Goal: Information Seeking & Learning: Learn about a topic

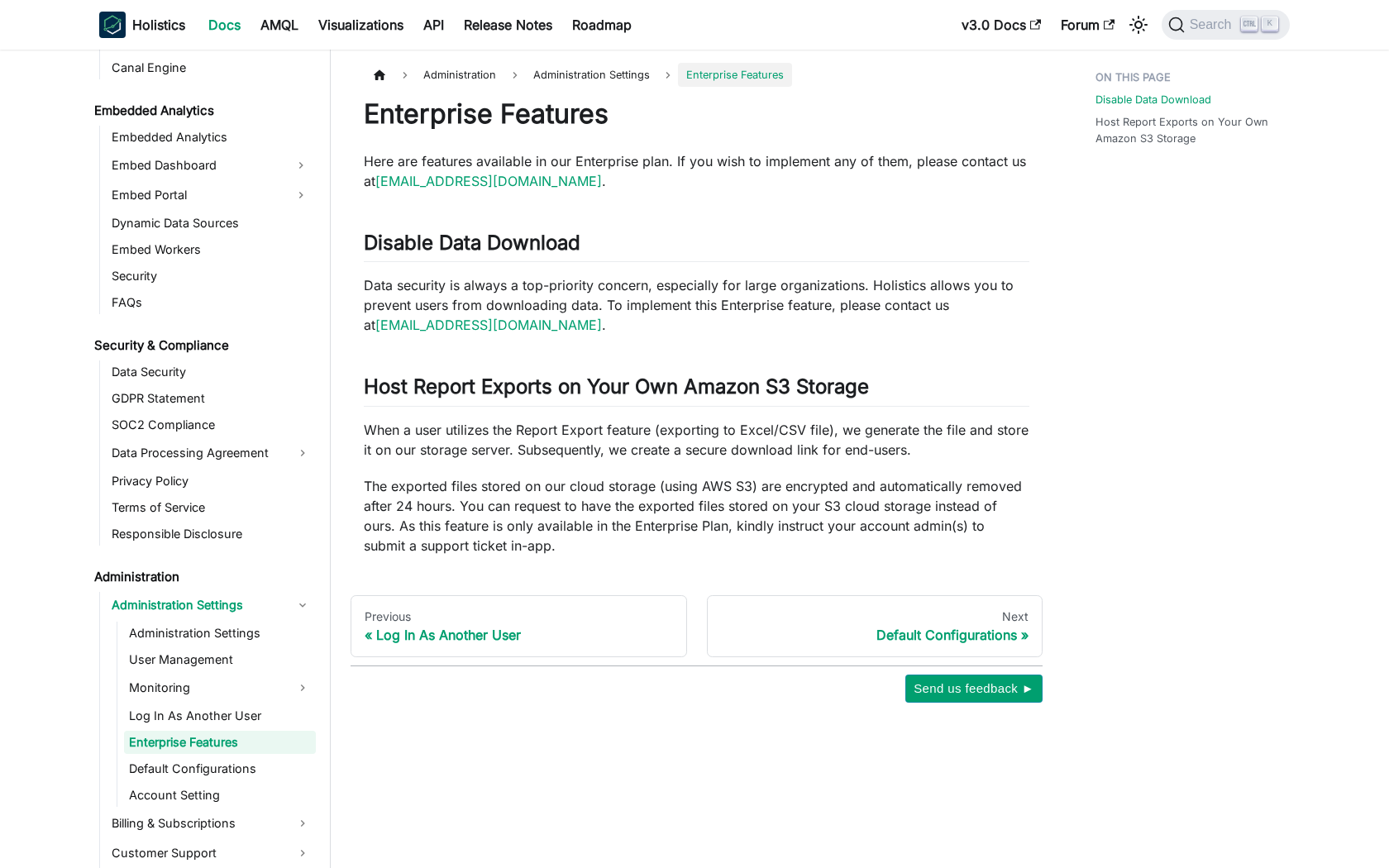
scroll to position [1753, 0]
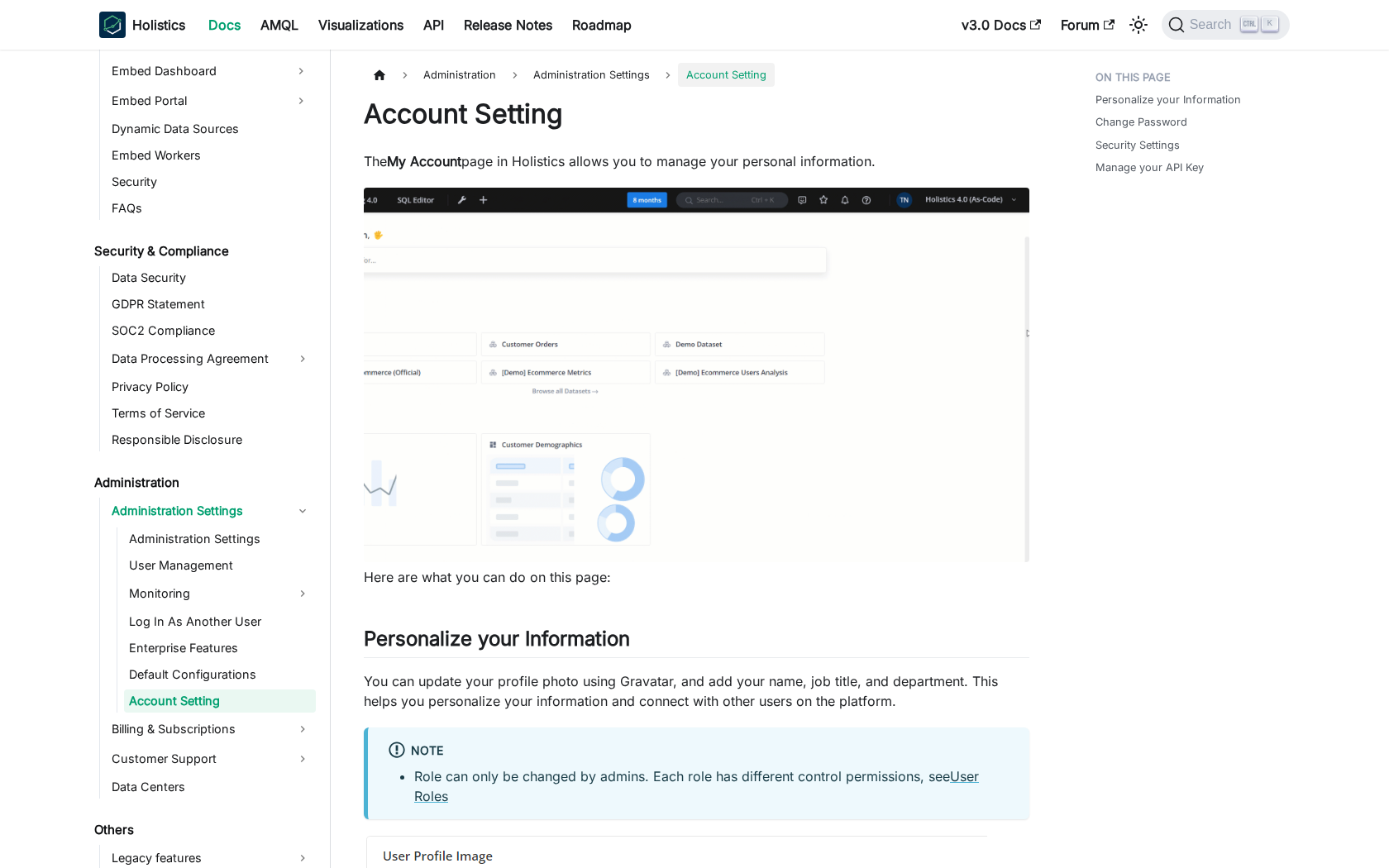
scroll to position [1806, 0]
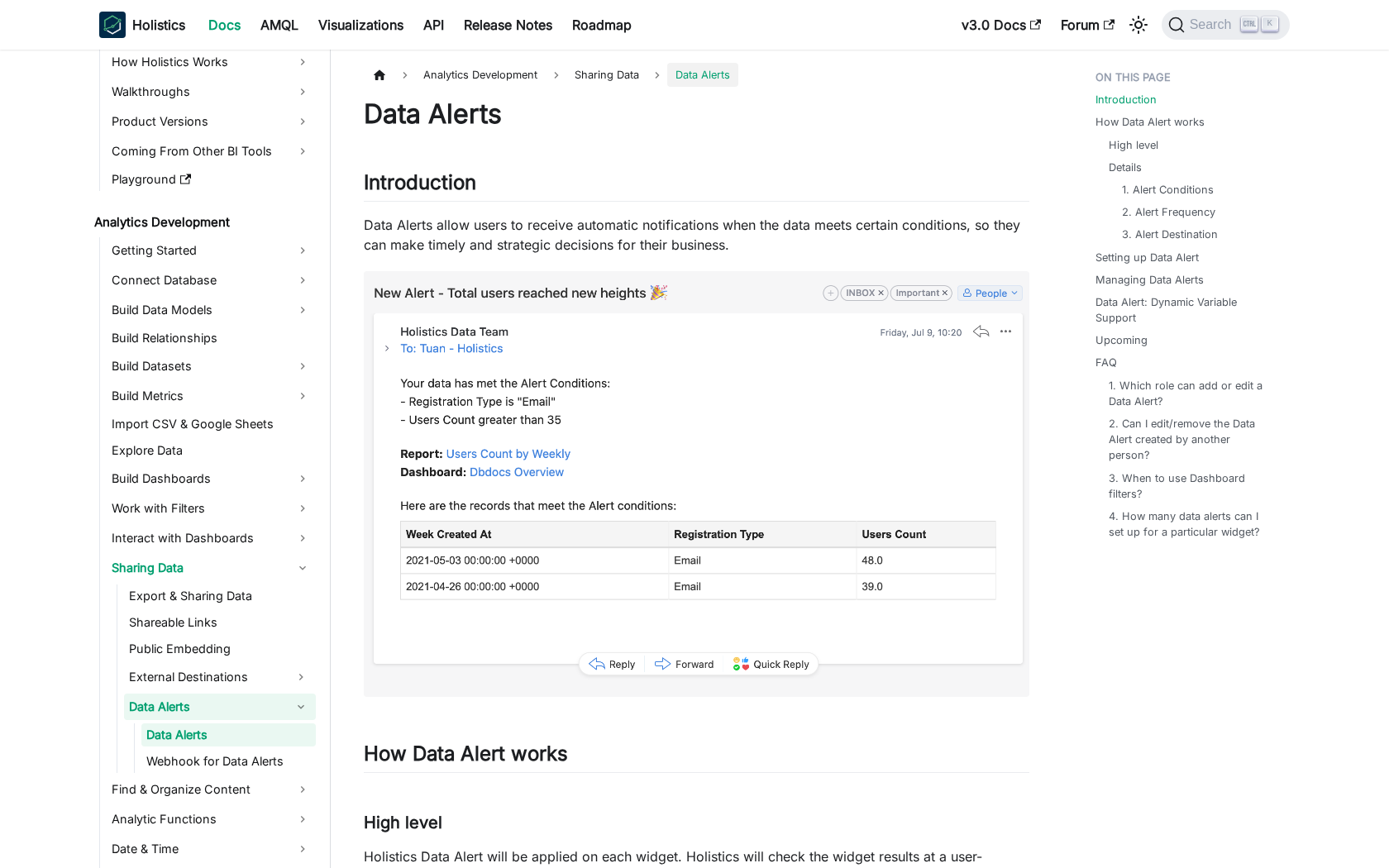
scroll to position [139, 0]
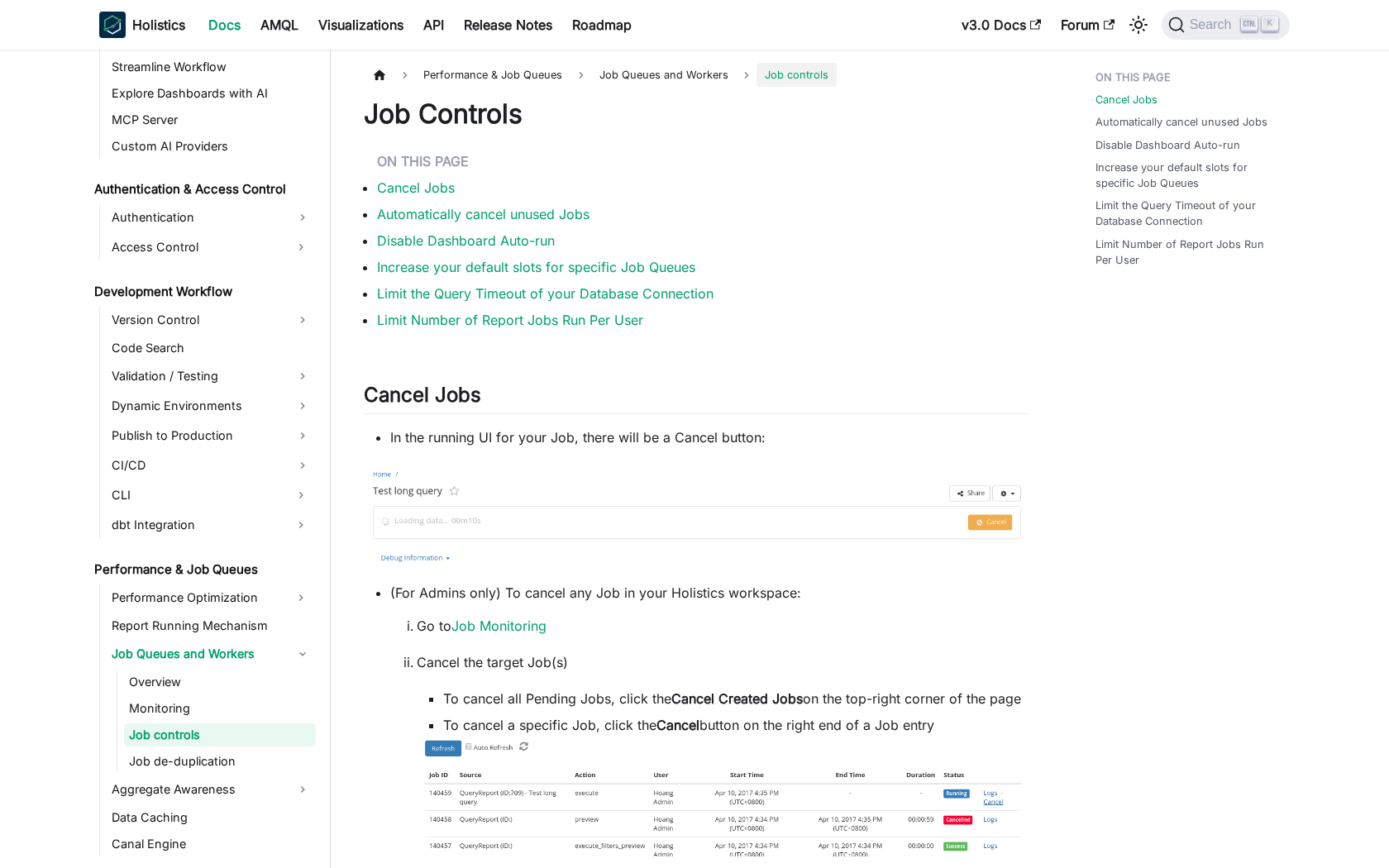
scroll to position [1075, 0]
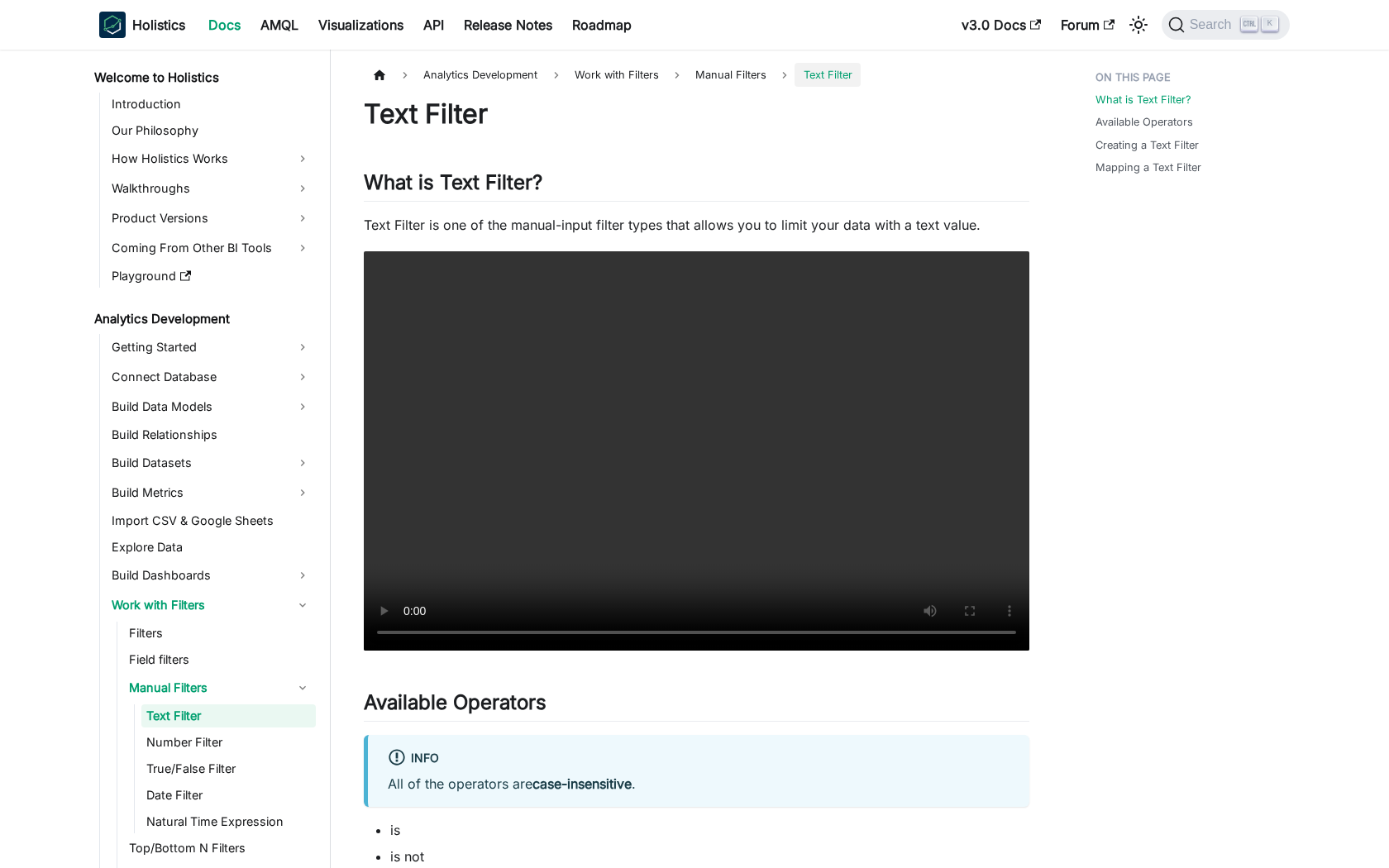
scroll to position [23, 0]
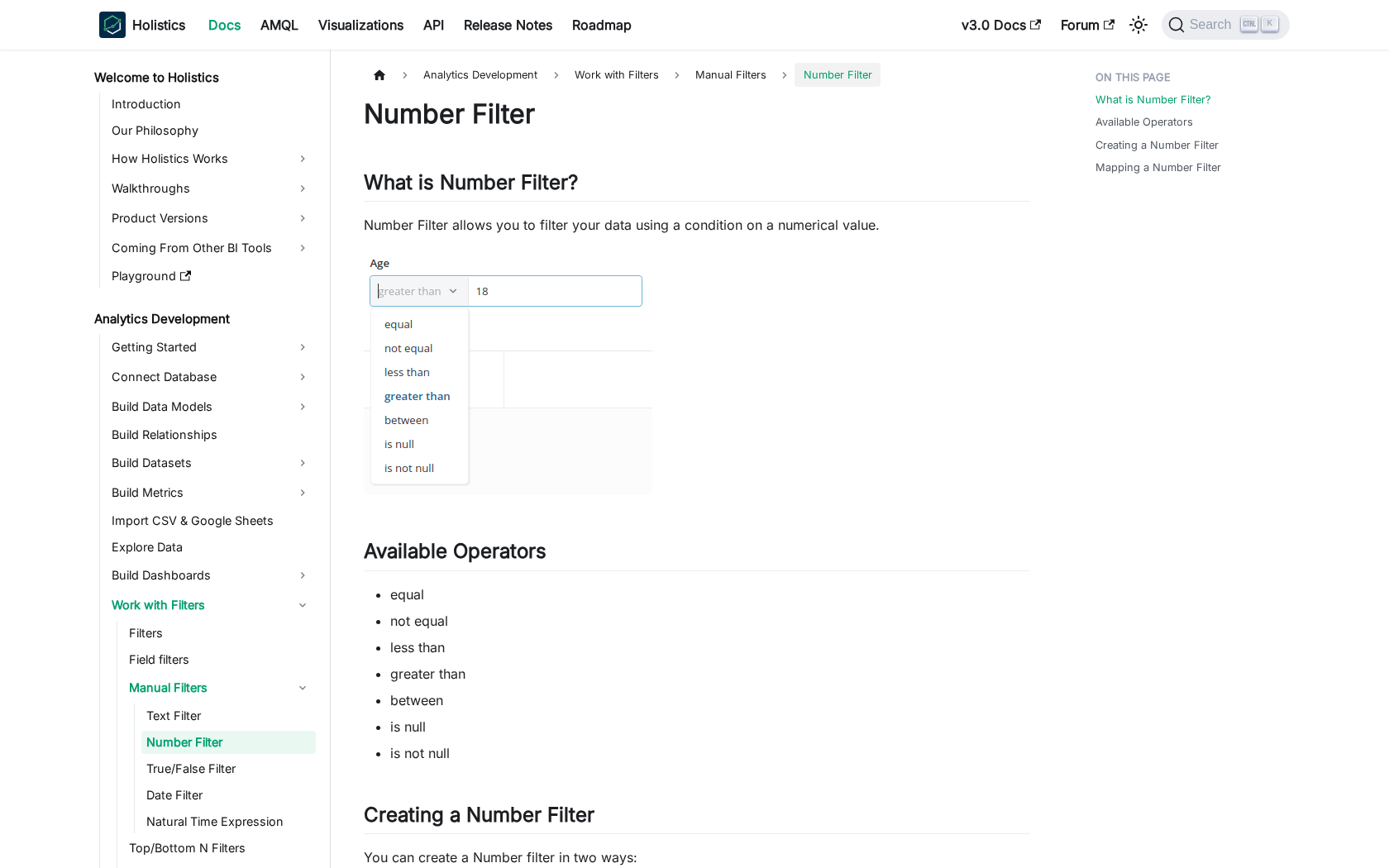
scroll to position [49, 0]
